Goal: Task Accomplishment & Management: Manage account settings

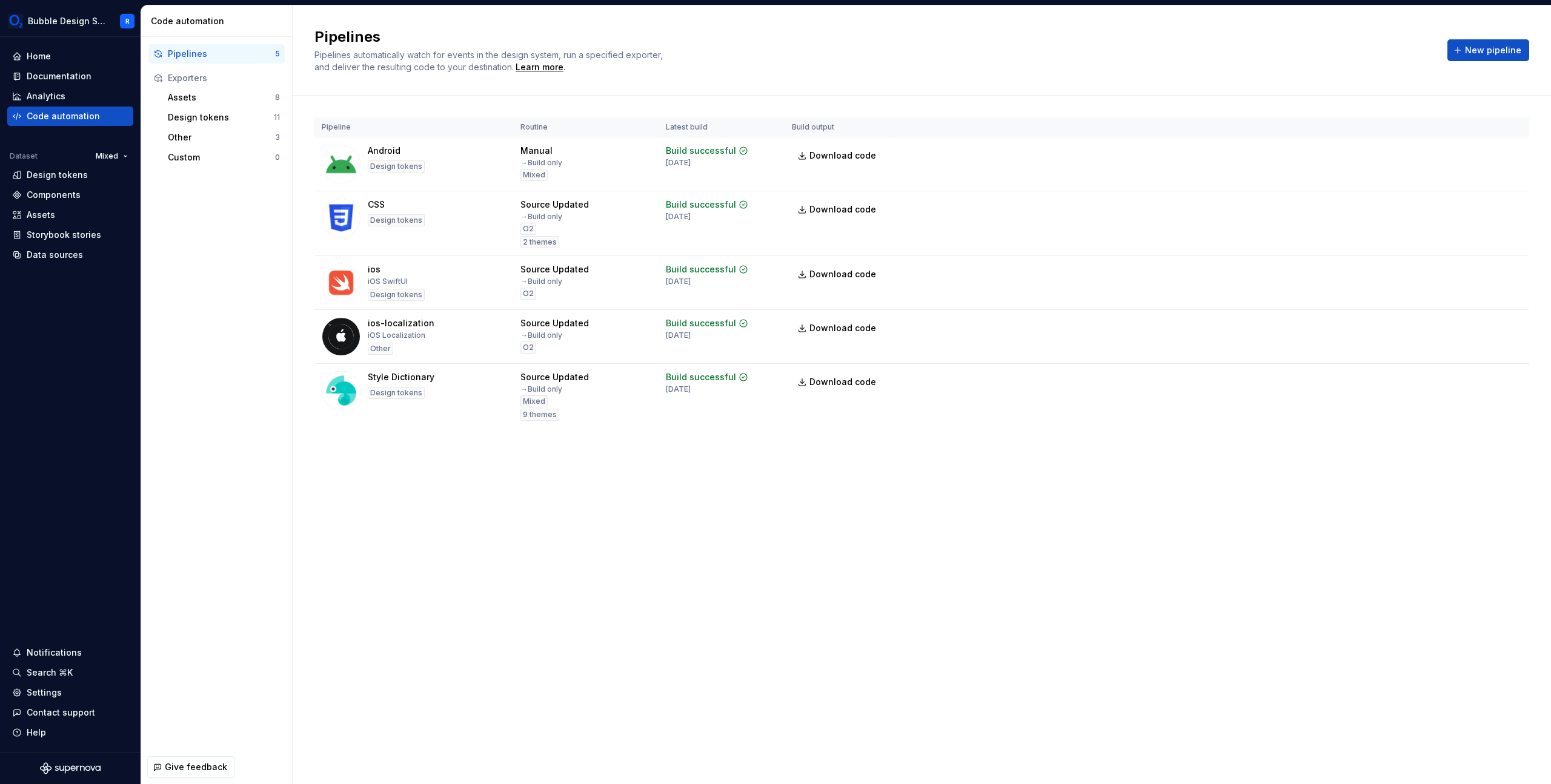
drag, startPoint x: 812, startPoint y: 98, endPoint x: 926, endPoint y: 484, distance: 402.5
click at [926, 484] on div "Pipelines Pipelines automatically watch for events in the design system, run a …" at bounding box center [921, 394] width 1259 height 779
drag, startPoint x: 806, startPoint y: 386, endPoint x: 676, endPoint y: 396, distance: 130.4
click at [676, 396] on div "Pipeline Routine Latest build Build output Android Design tokens Manual → Build…" at bounding box center [921, 285] width 1214 height 379
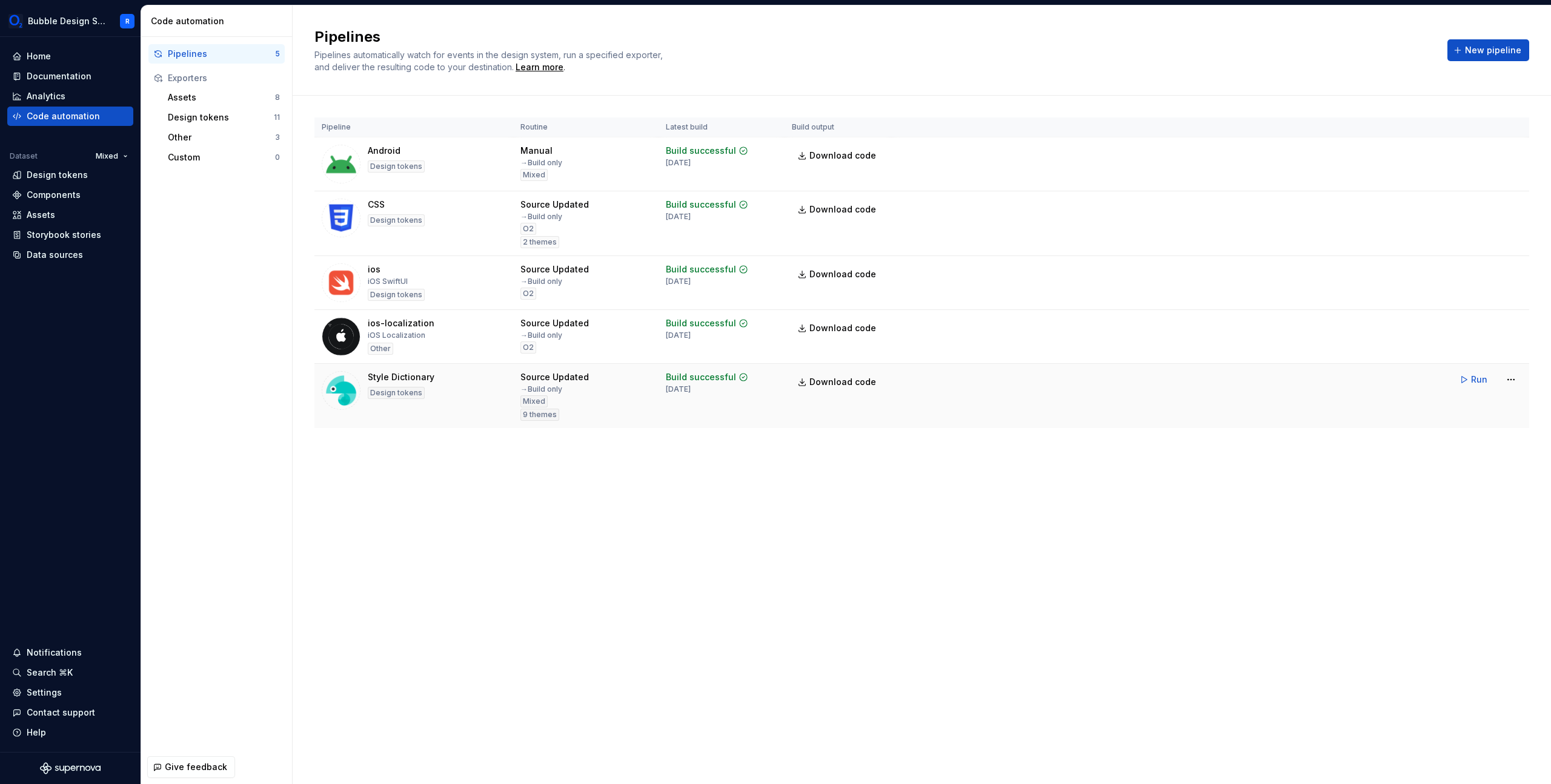
click at [674, 423] on td "Build successful 7 days ago" at bounding box center [722, 396] width 126 height 65
drag, startPoint x: 674, startPoint y: 427, endPoint x: 732, endPoint y: 104, distance: 328.2
click at [732, 104] on div "Pipeline Routine Latest build Build output Android Design tokens Manual → Build…" at bounding box center [921, 285] width 1214 height 379
click at [739, 96] on div "Pipeline Routine Latest build Build output Android Design tokens Manual → Build…" at bounding box center [921, 285] width 1214 height 379
drag, startPoint x: 740, startPoint y: 95, endPoint x: 788, endPoint y: 436, distance: 344.4
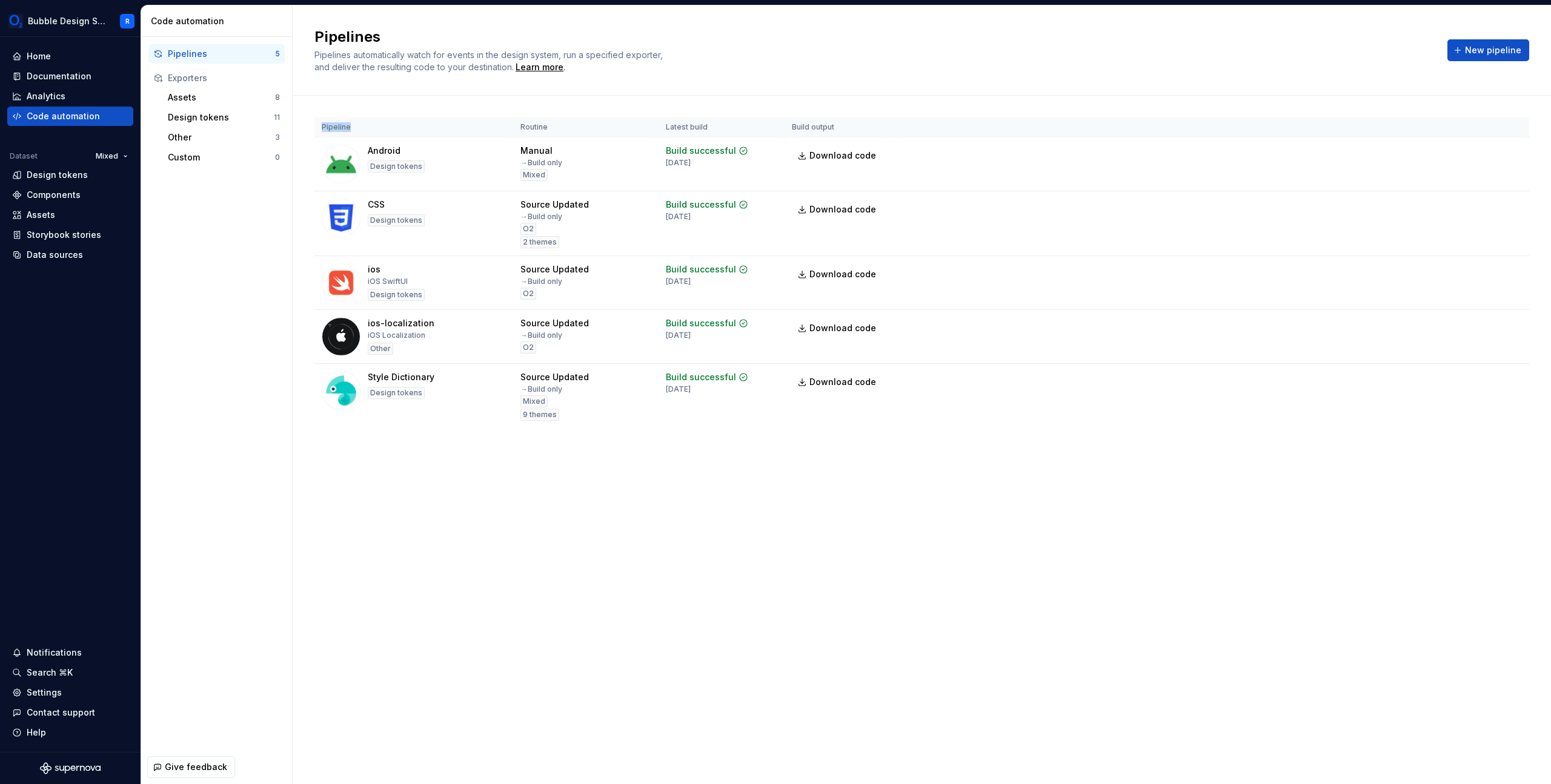
click at [788, 436] on div "Pipelines Pipelines automatically watch for events in the design system, run a …" at bounding box center [921, 394] width 1259 height 779
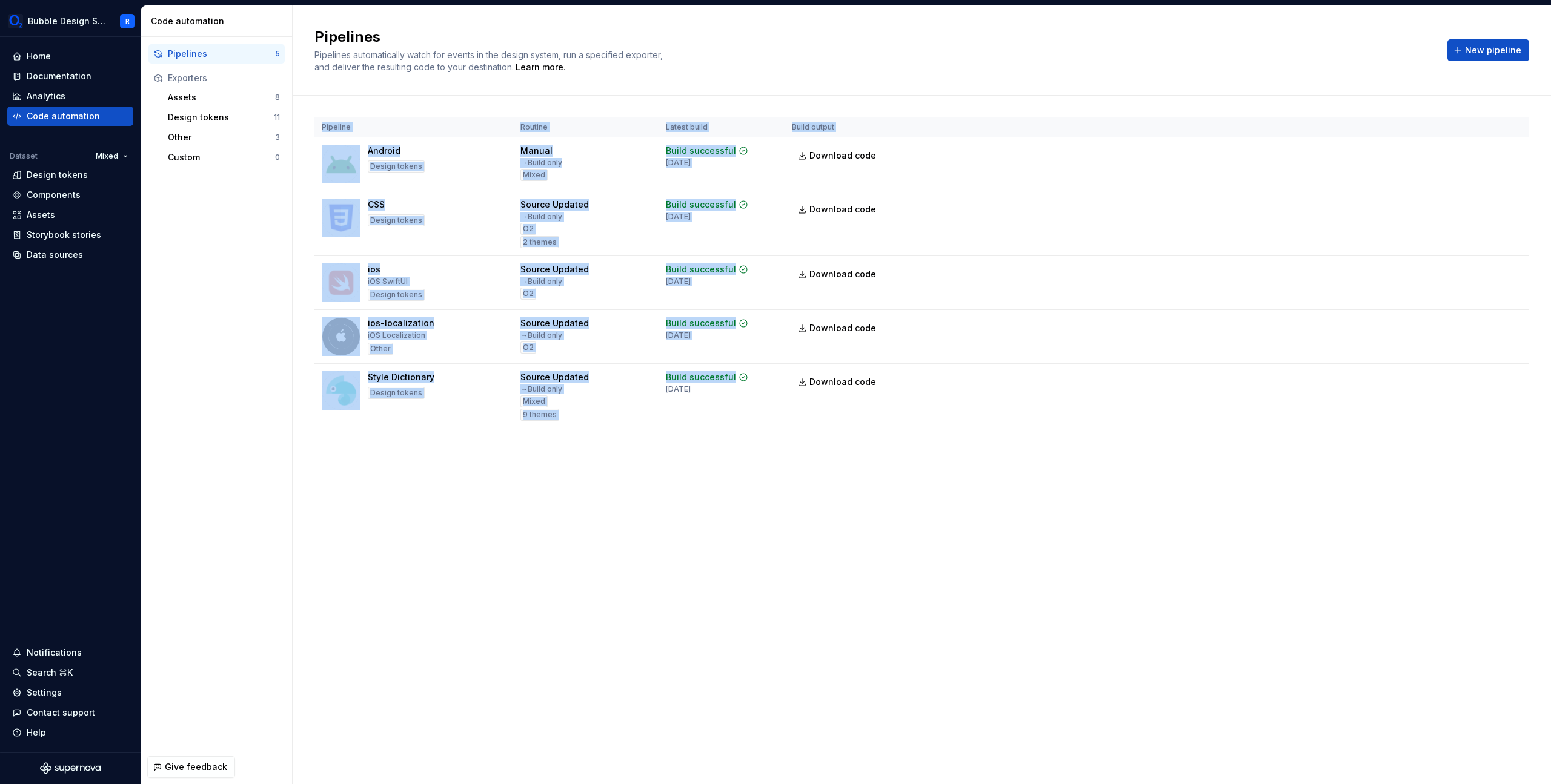
drag, startPoint x: 782, startPoint y: 411, endPoint x: 808, endPoint y: 113, distance: 299.1
click at [808, 113] on div "Pipeline Routine Latest build Build output Android Design tokens Manual → Build…" at bounding box center [921, 285] width 1214 height 379
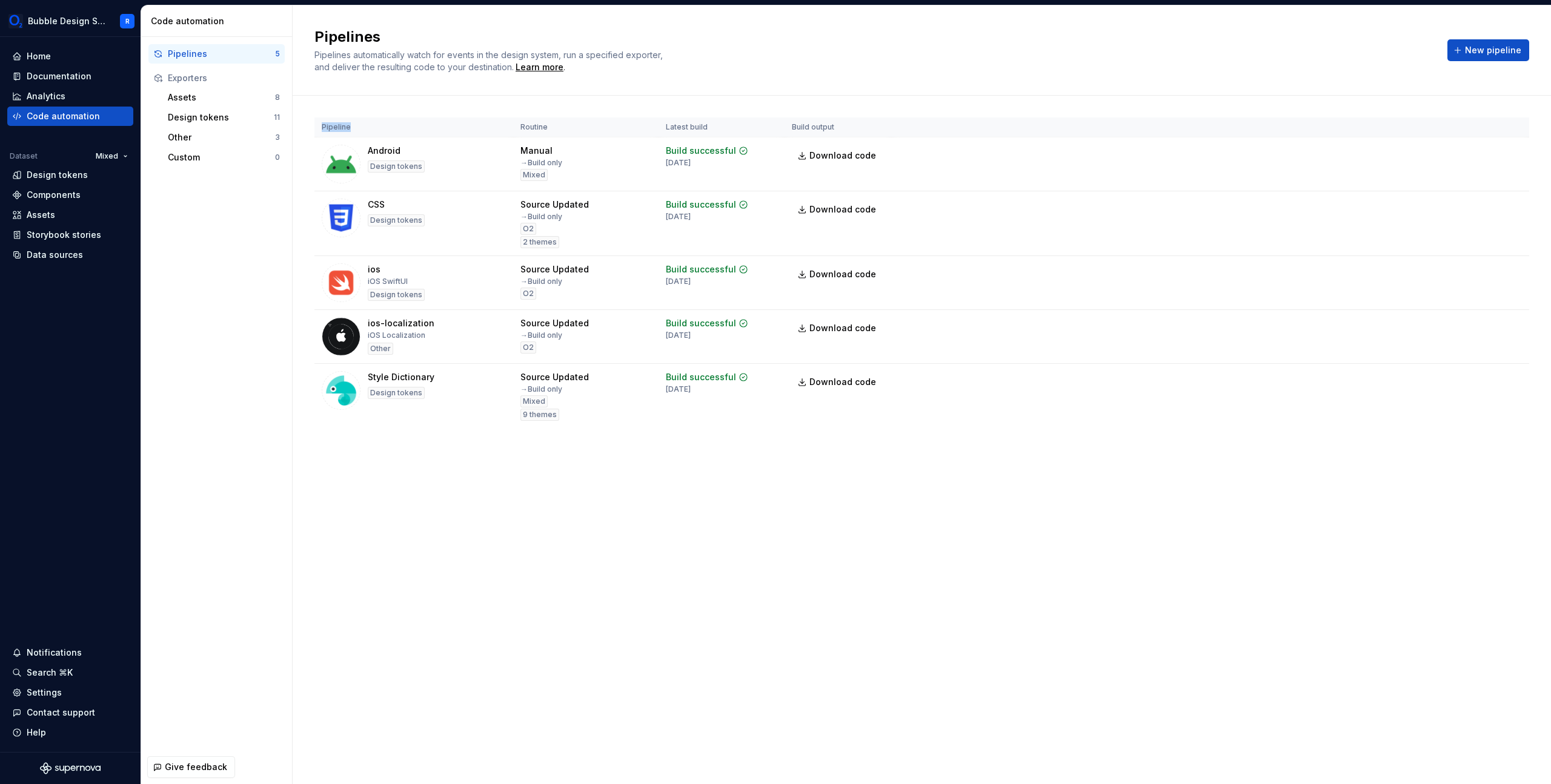
click at [808, 113] on div "Pipeline Routine Latest build Build output Android Design tokens Manual → Build…" at bounding box center [921, 285] width 1214 height 379
click at [713, 431] on div "Pipeline Routine Latest build Build output Android Design tokens Manual → Build…" at bounding box center [921, 285] width 1214 height 379
drag, startPoint x: 718, startPoint y: 419, endPoint x: 712, endPoint y: 69, distance: 350.1
click at [712, 69] on div "Pipelines Pipelines automatically watch for events in the design system, run a …" at bounding box center [921, 394] width 1259 height 779
click at [821, 82] on div "Pipelines Pipelines automatically watch for events in the design system, run a …" at bounding box center [921, 50] width 1259 height 90
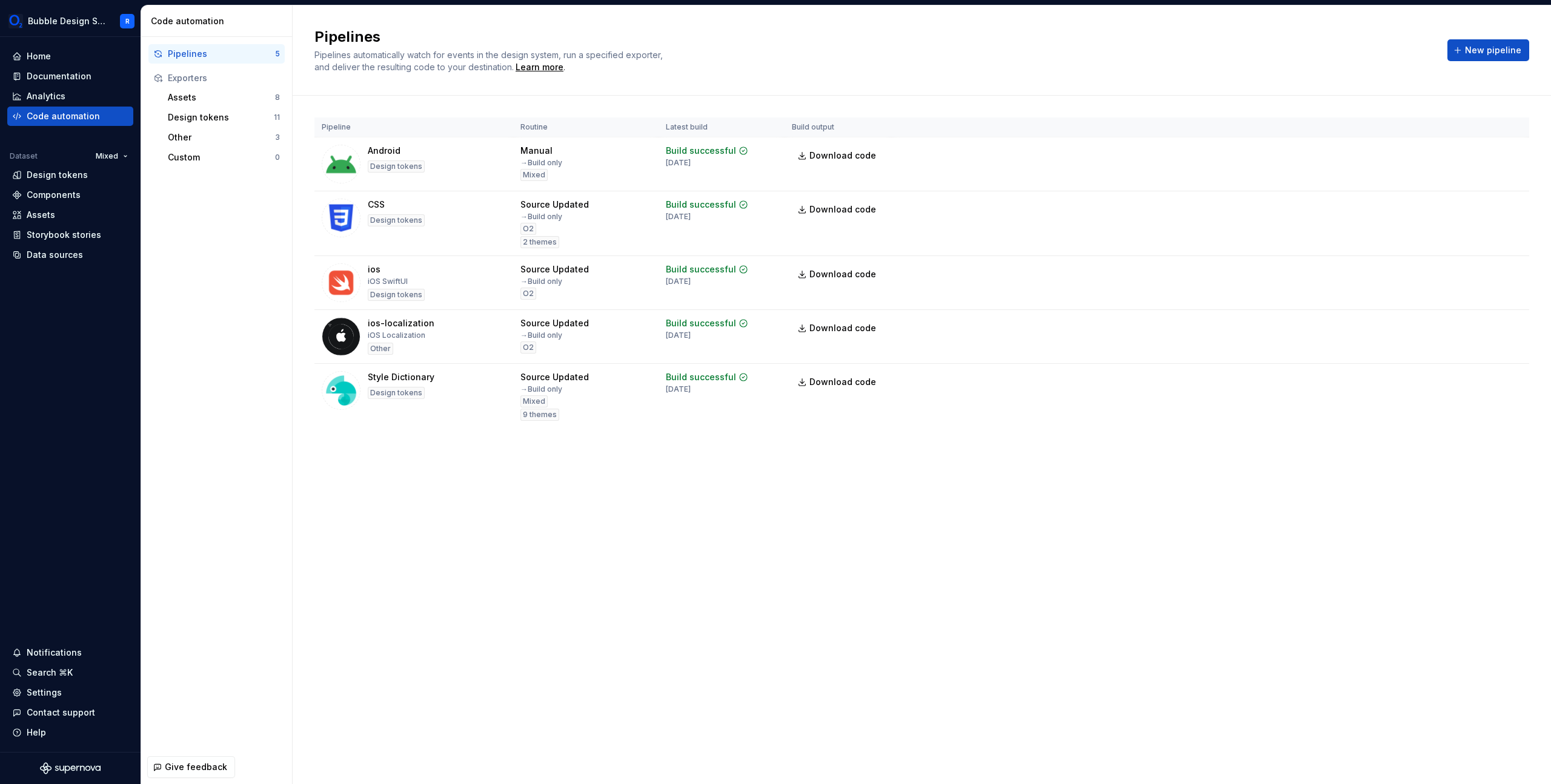
click at [1069, 546] on div "Pipelines Pipelines automatically watch for events in the design system, run a …" at bounding box center [921, 394] width 1259 height 779
click at [1514, 381] on html "Bubble Design System R Home Documentation Analytics Code automation Dataset Mix…" at bounding box center [775, 392] width 1551 height 784
click at [1514, 410] on div "Edit pipeline" at bounding box center [1496, 406] width 104 height 12
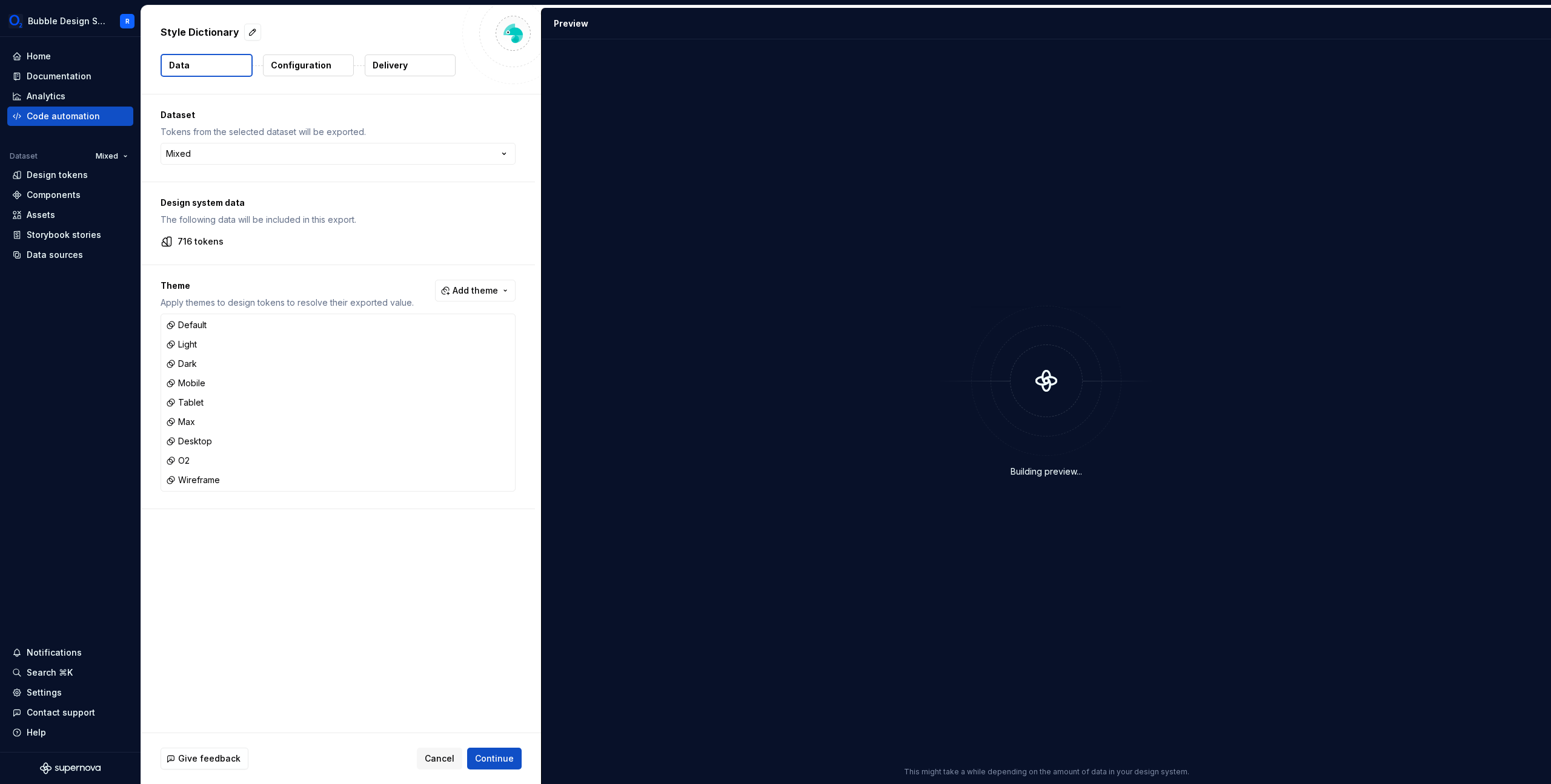
click at [325, 65] on p "Configuration" at bounding box center [301, 65] width 60 height 12
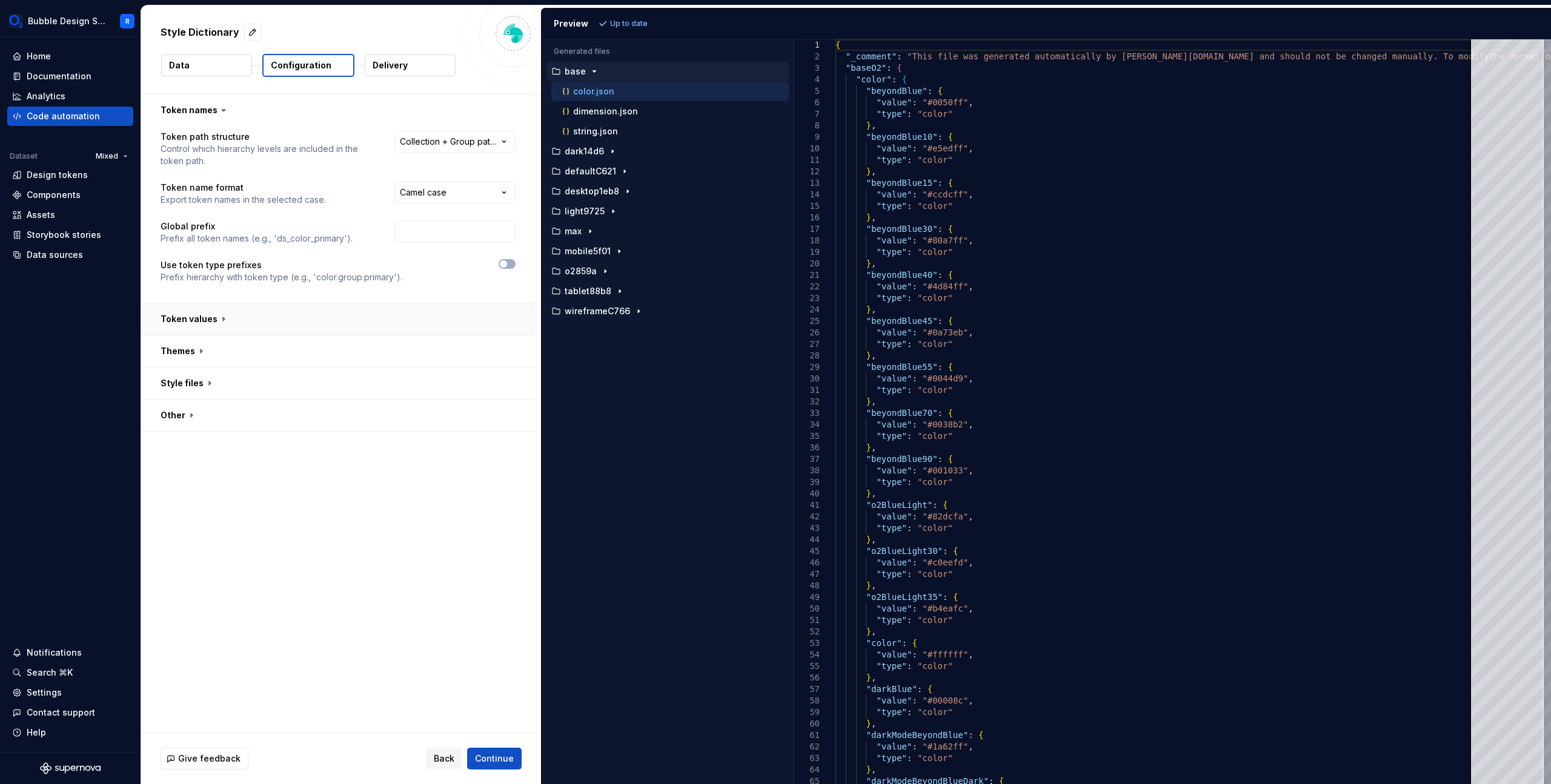
click at [356, 329] on button "button" at bounding box center [337, 319] width 393 height 31
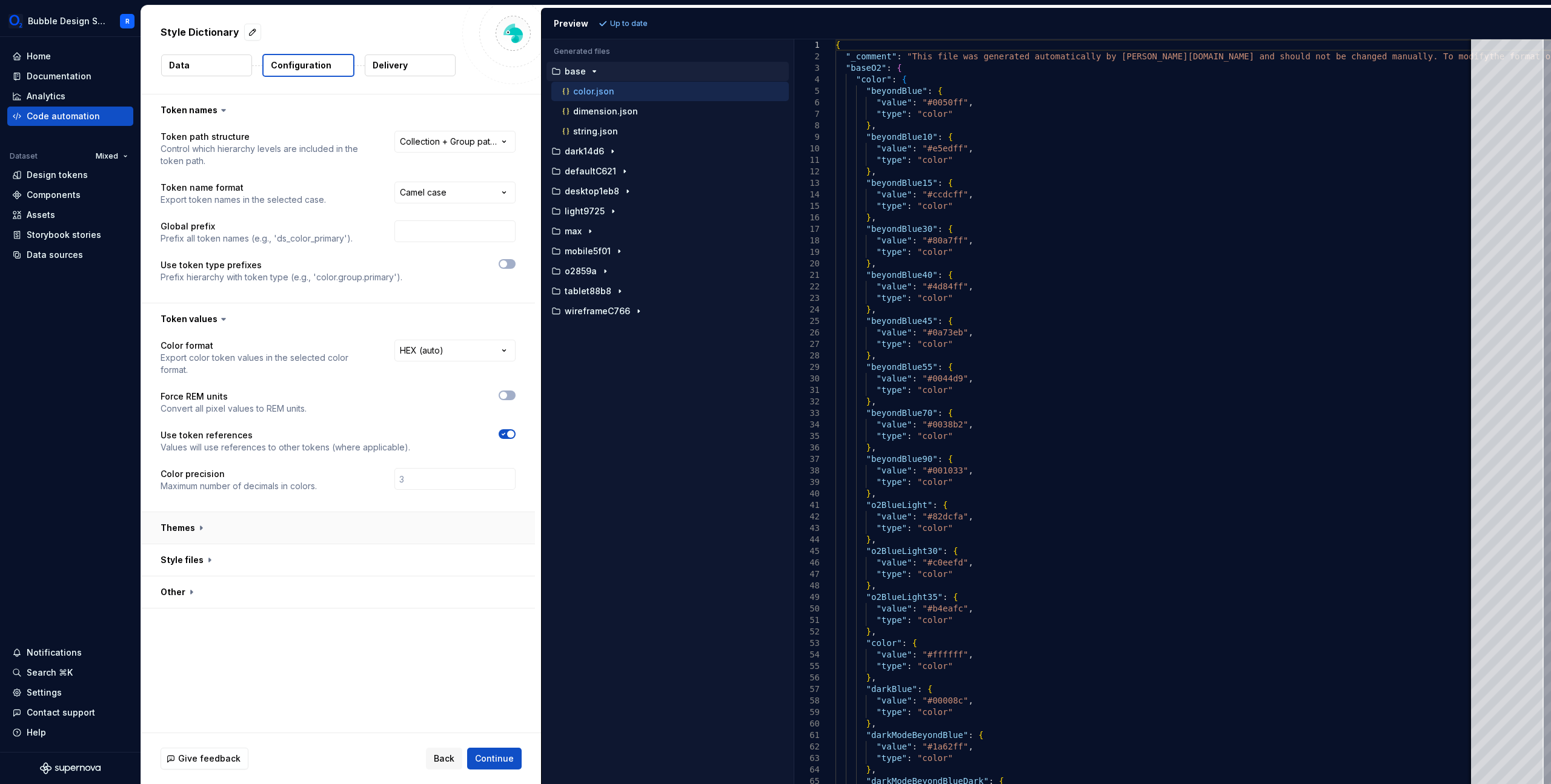
click at [406, 541] on button "button" at bounding box center [337, 527] width 393 height 31
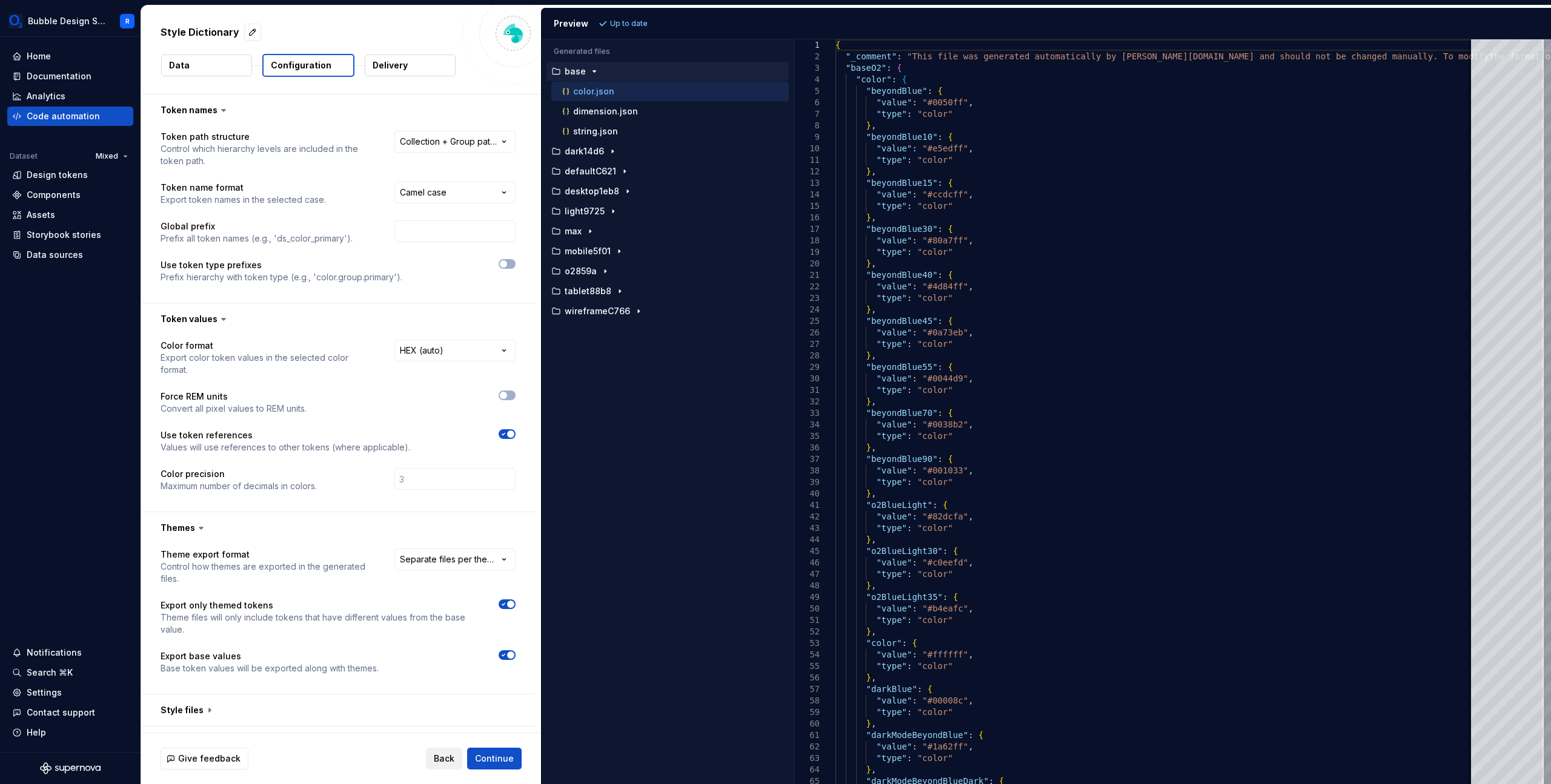
click at [451, 765] on button "Back" at bounding box center [444, 759] width 37 height 22
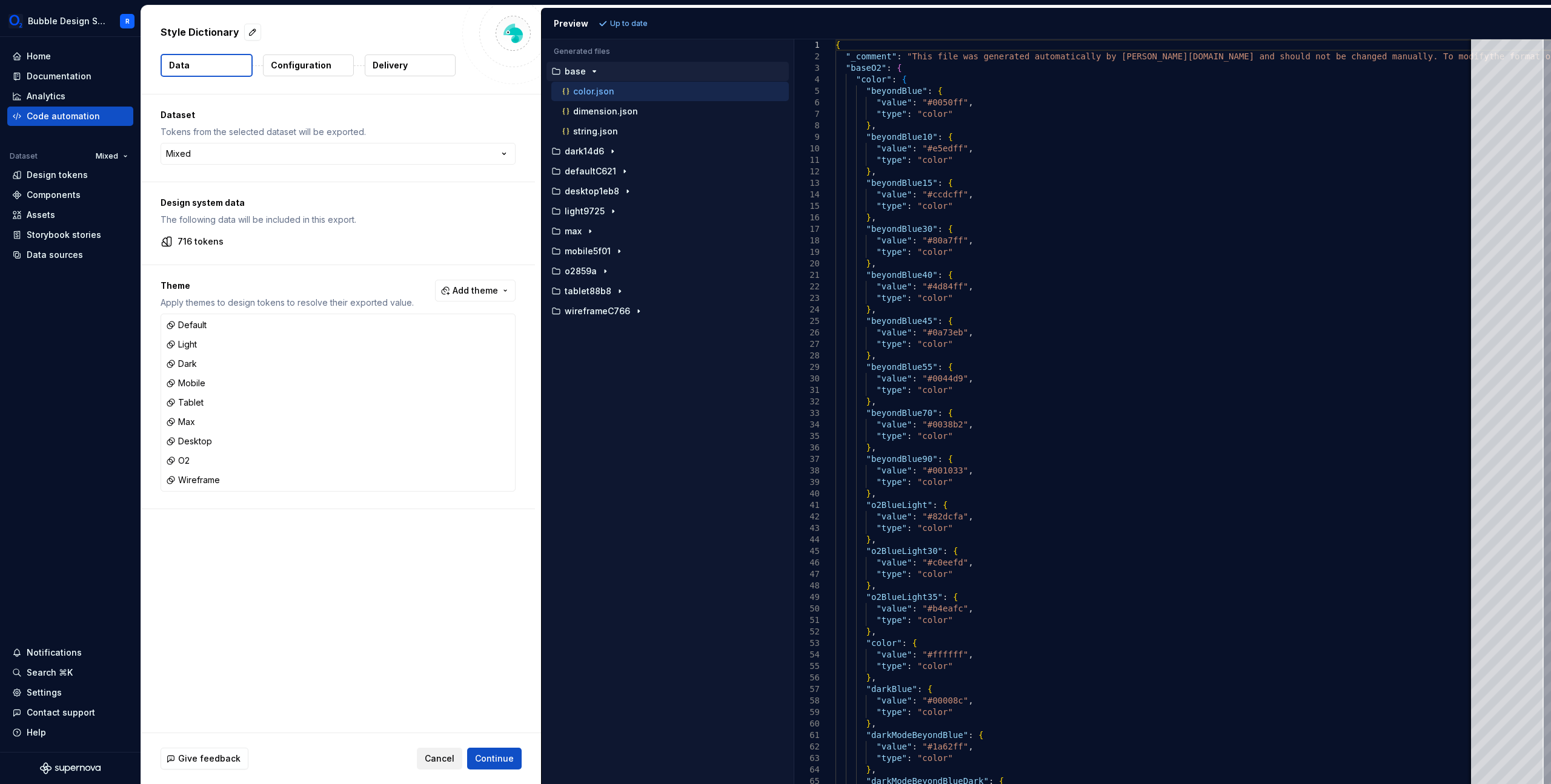
click at [444, 762] on span "Cancel" at bounding box center [439, 759] width 30 height 12
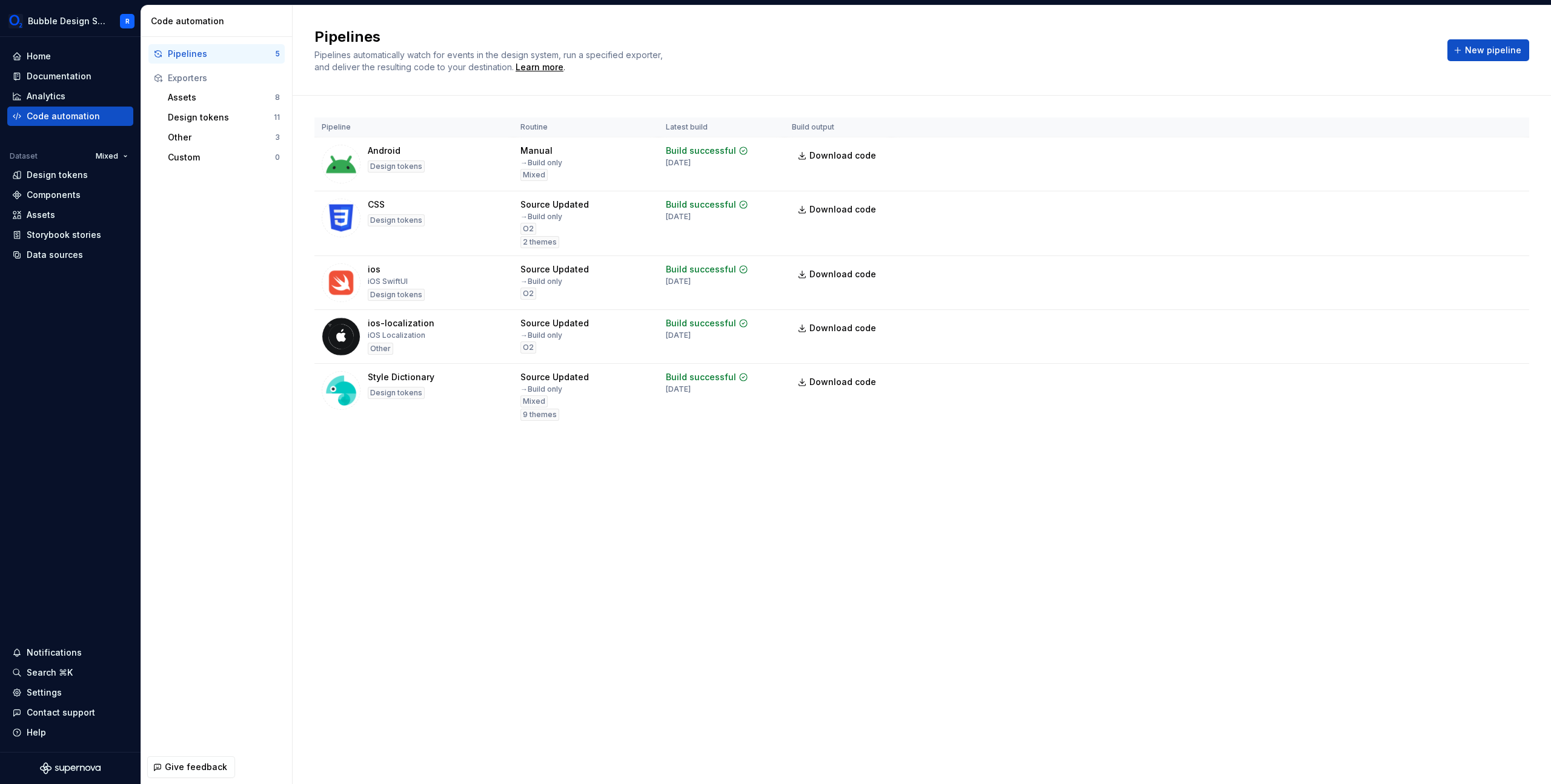
click at [1056, 503] on div "Pipelines Pipelines automatically watch for events in the design system, run a …" at bounding box center [921, 394] width 1259 height 779
click at [1160, 482] on div "Pipelines Pipelines automatically watch for events in the design system, run a …" at bounding box center [921, 394] width 1259 height 779
click at [533, 576] on div "Pipelines Pipelines automatically watch for events in the design system, run a …" at bounding box center [921, 394] width 1259 height 779
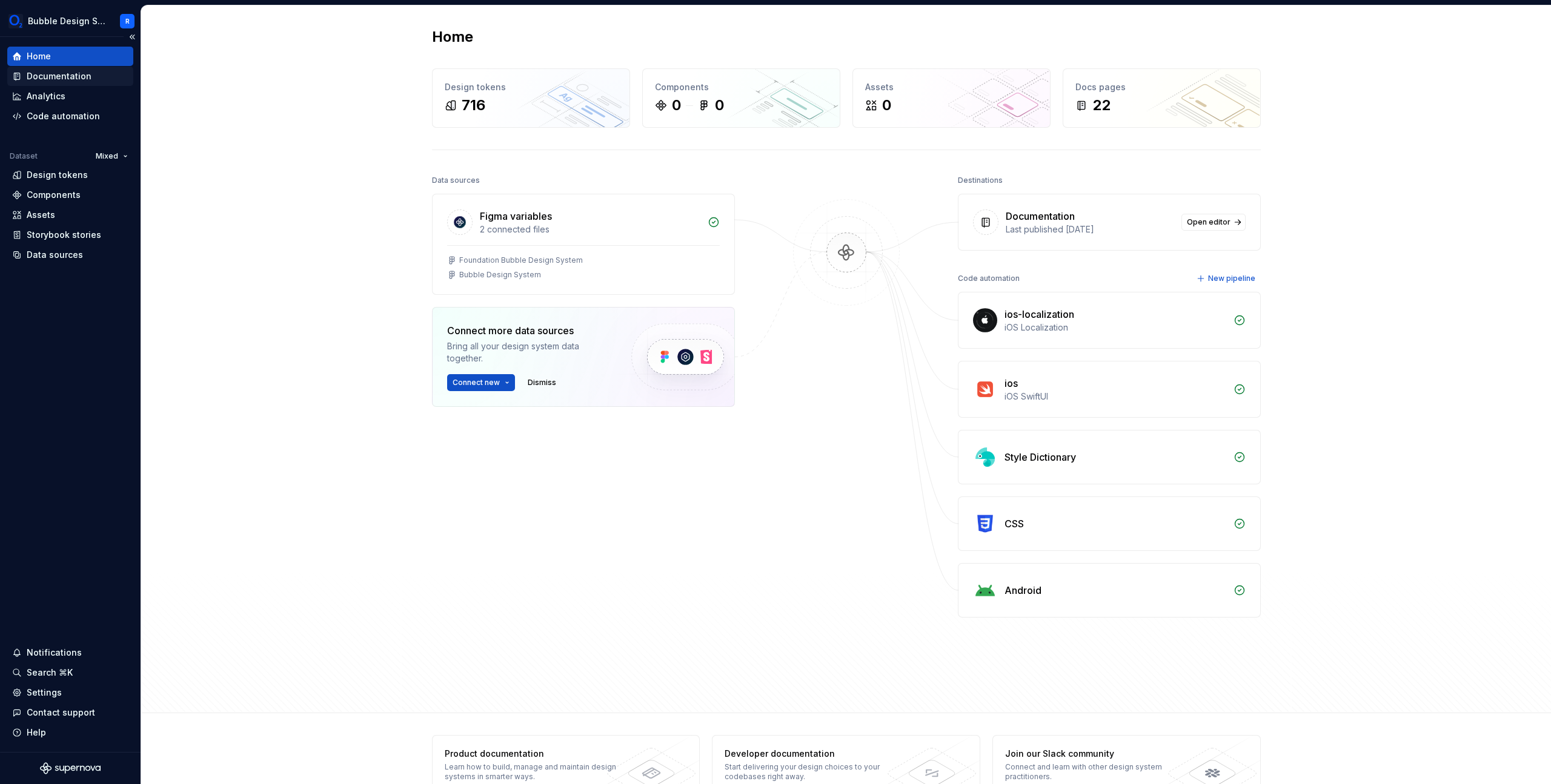
click at [83, 75] on div "Documentation" at bounding box center [59, 76] width 65 height 12
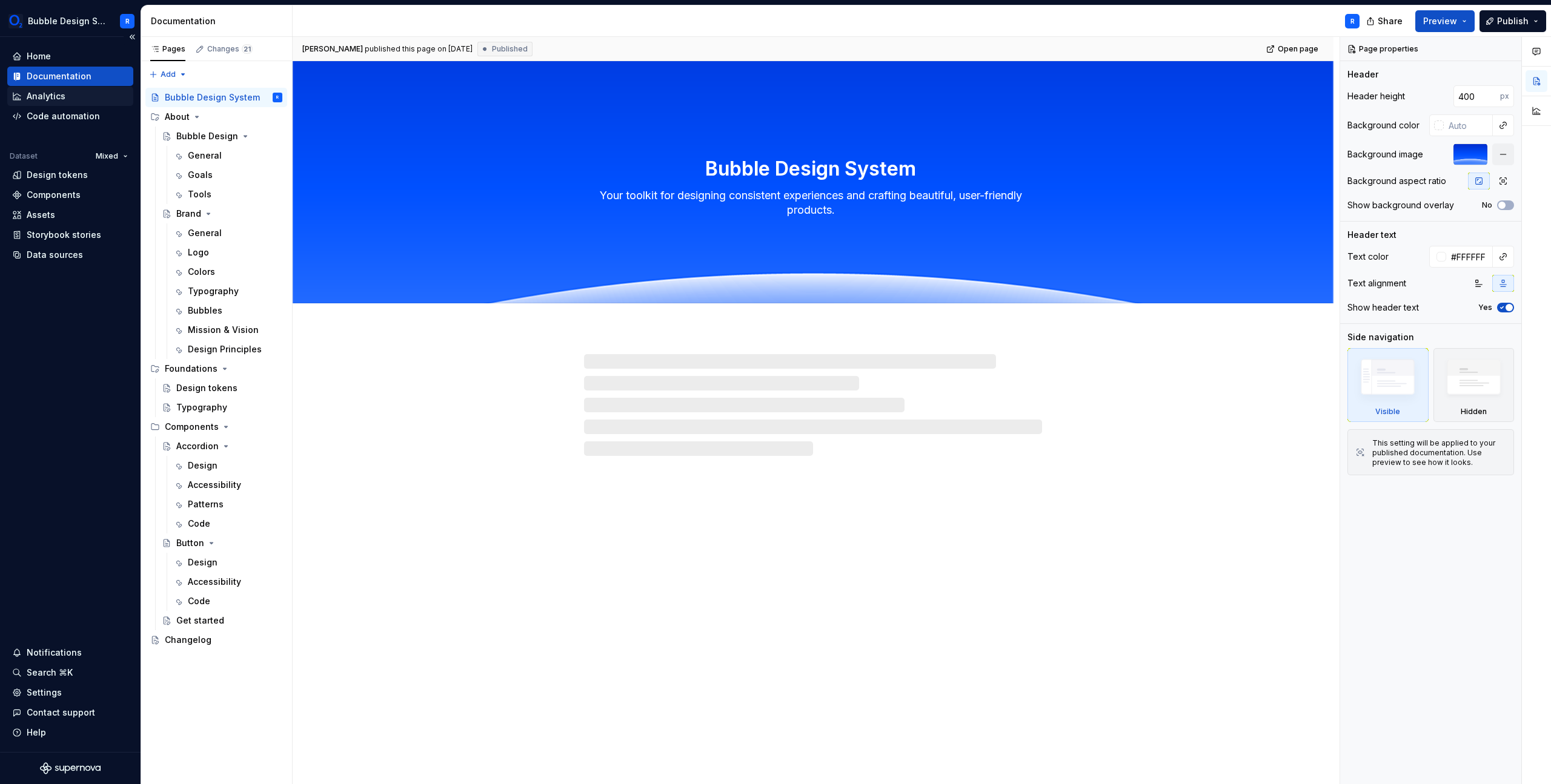
type textarea "*"
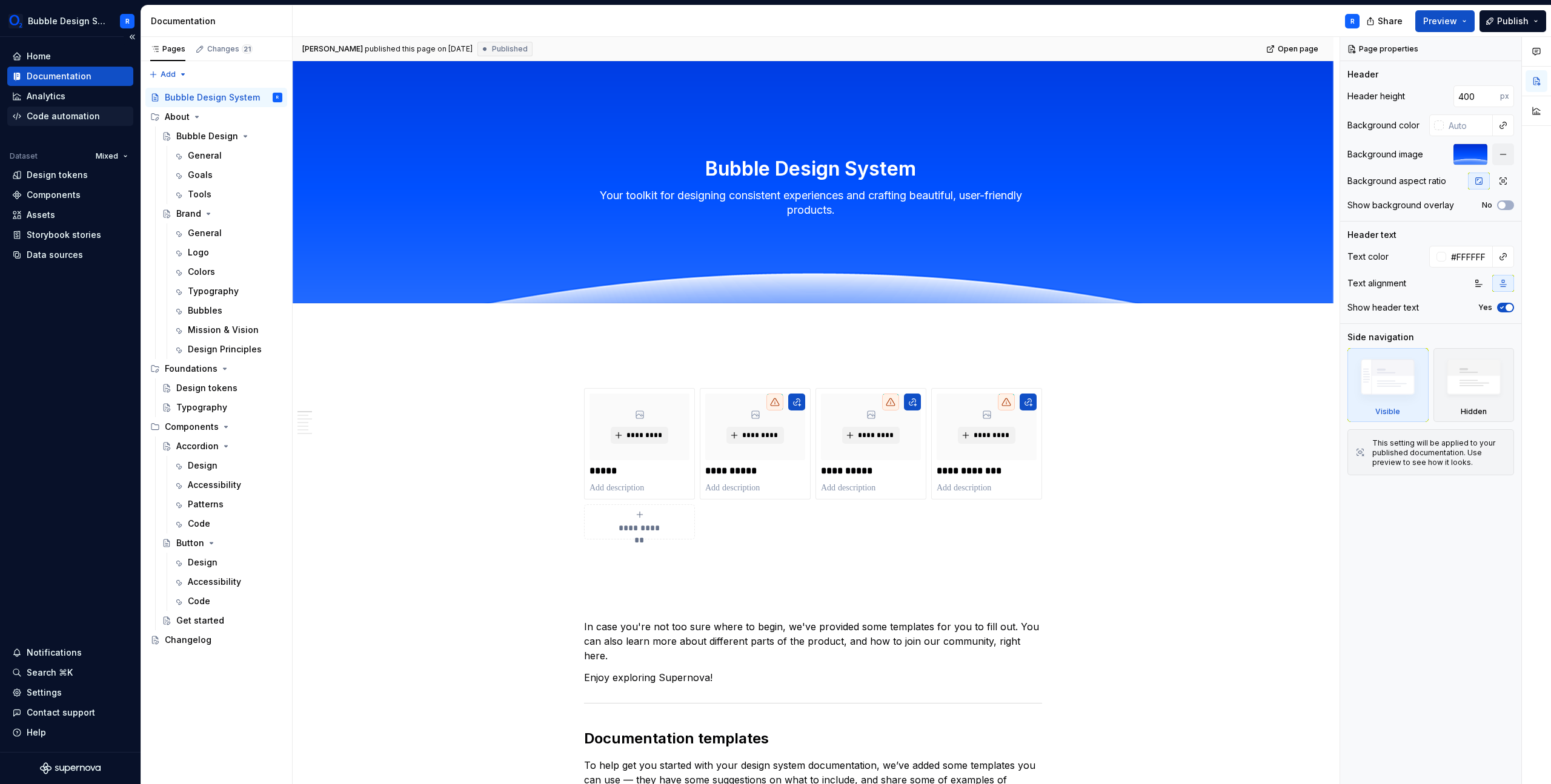
click at [77, 113] on div "Code automation" at bounding box center [63, 116] width 73 height 12
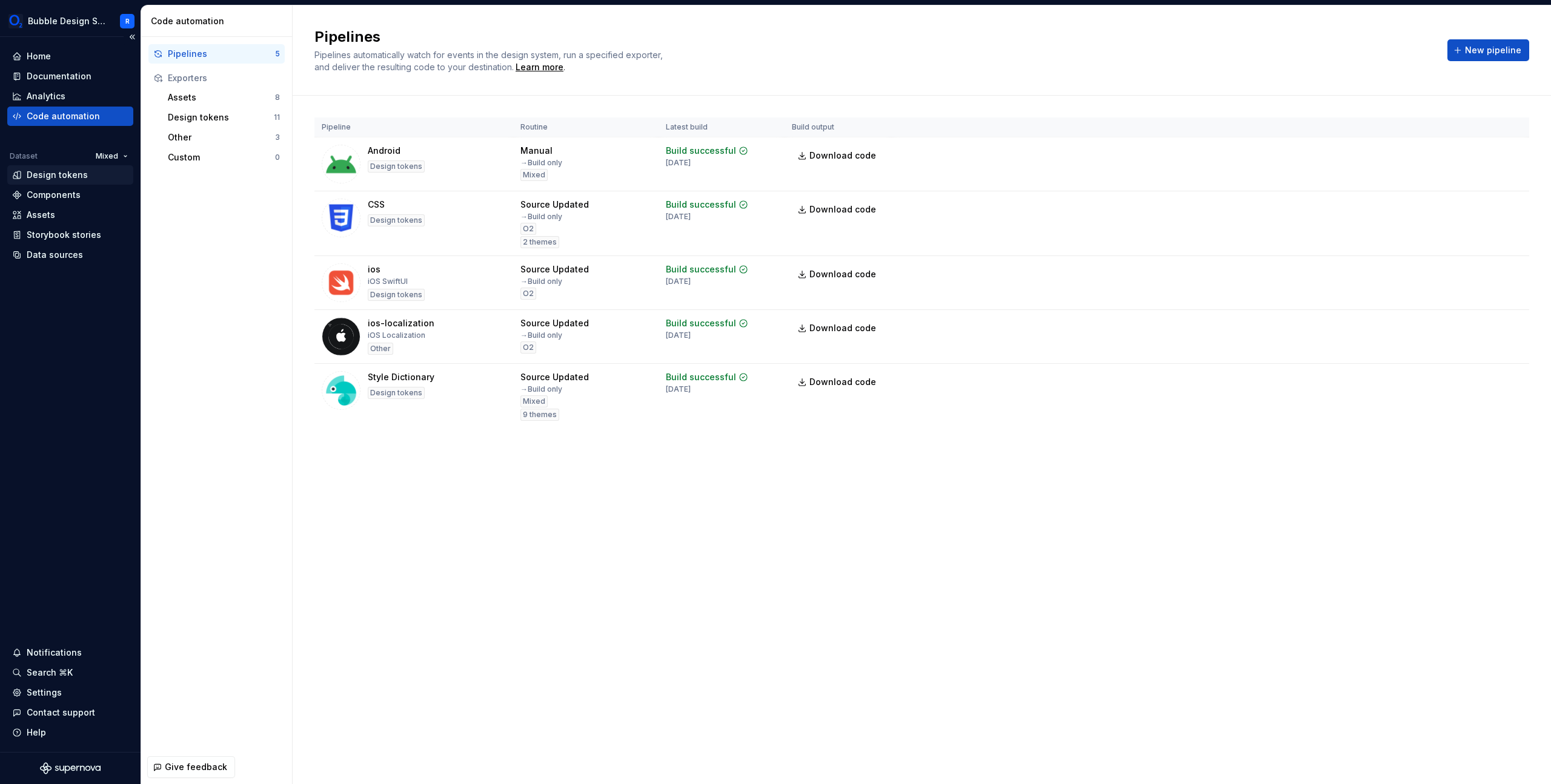
click at [59, 178] on div "Design tokens" at bounding box center [57, 175] width 61 height 12
